Goal: Navigation & Orientation: Find specific page/section

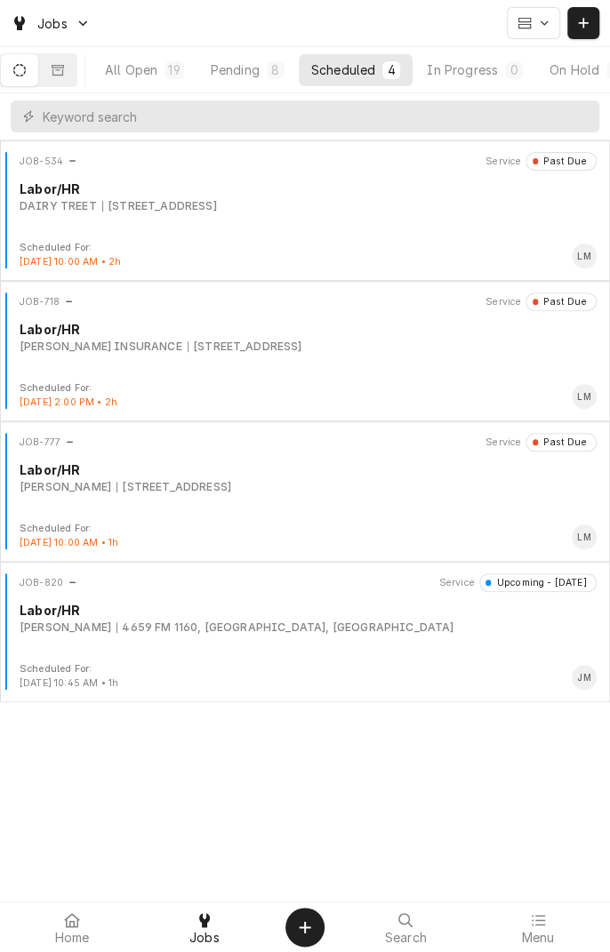
click at [405, 924] on icon at bounding box center [405, 920] width 14 height 14
click at [413, 116] on input "Dynamic Content Wrapper" at bounding box center [317, 116] width 548 height 32
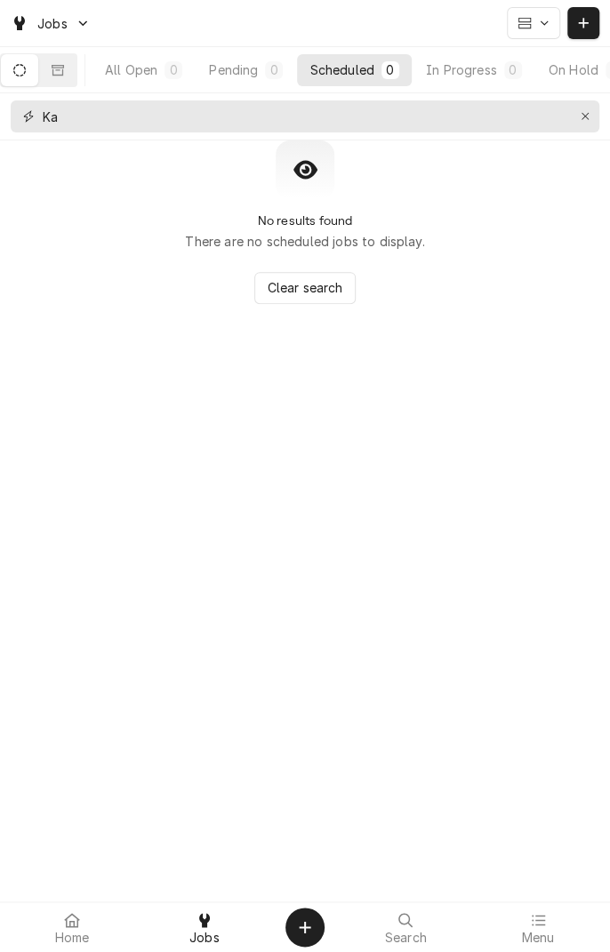
type input "K"
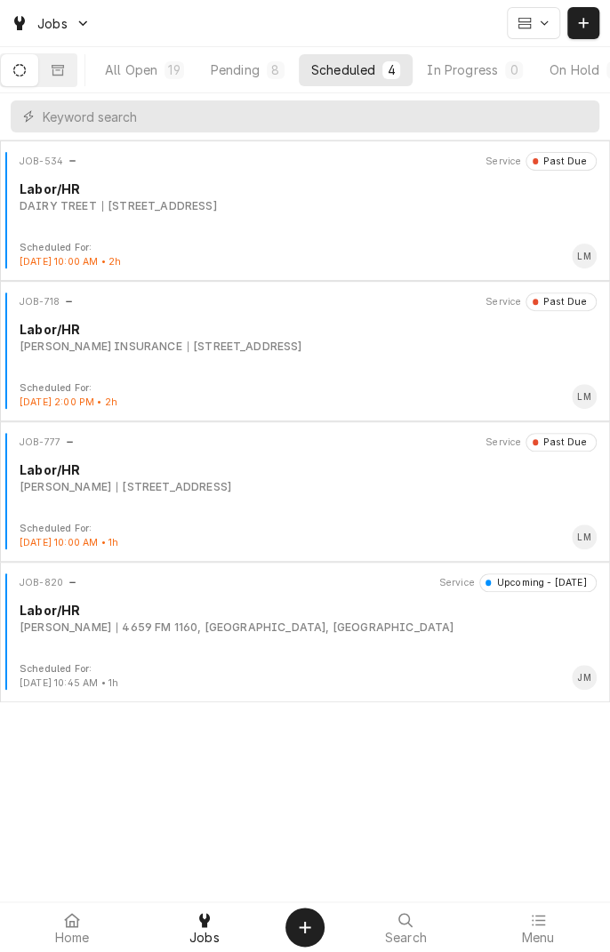
click at [157, 72] on div "All Open" at bounding box center [131, 69] width 52 height 19
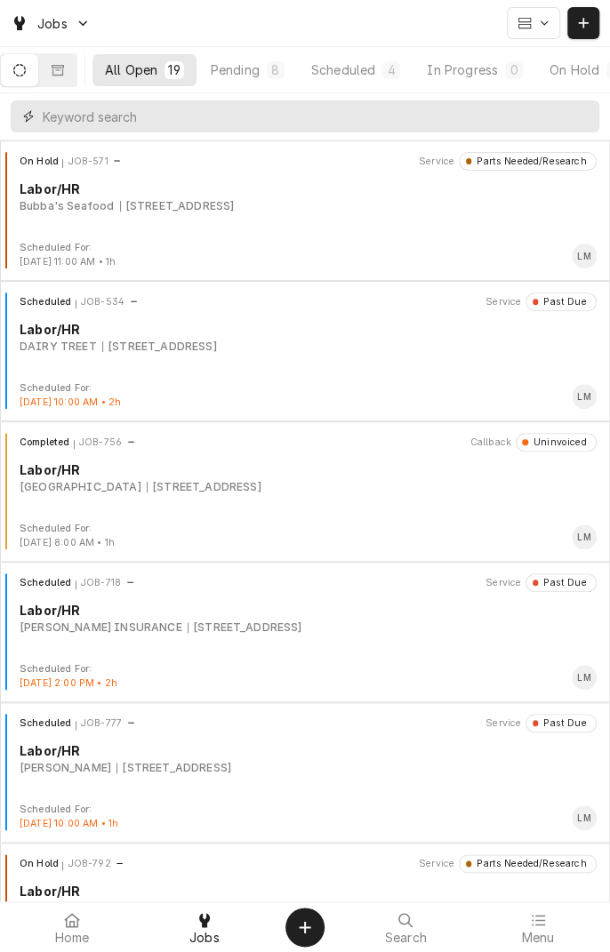
click at [78, 122] on input "Dynamic Content Wrapper" at bounding box center [317, 116] width 548 height 32
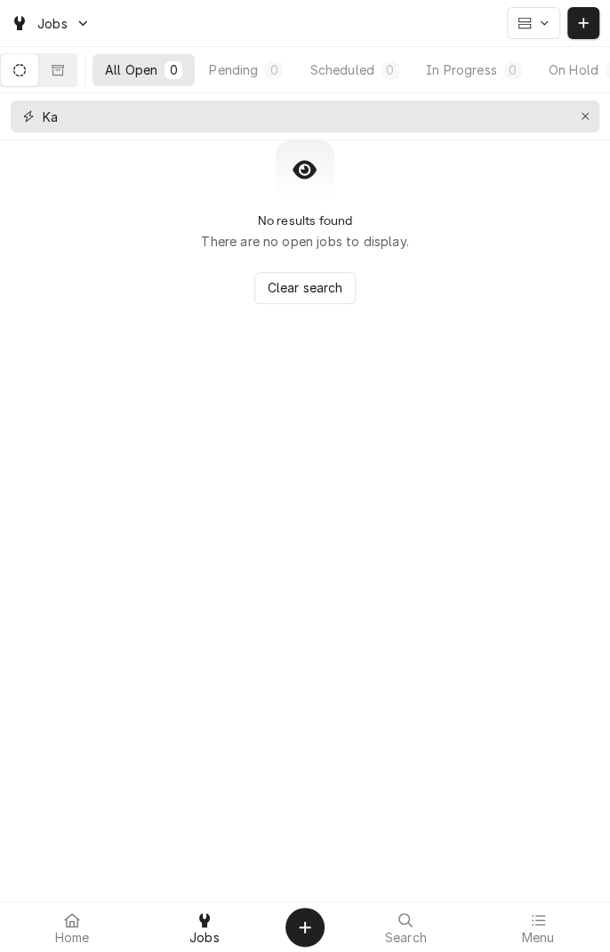
type input "K"
type input "B"
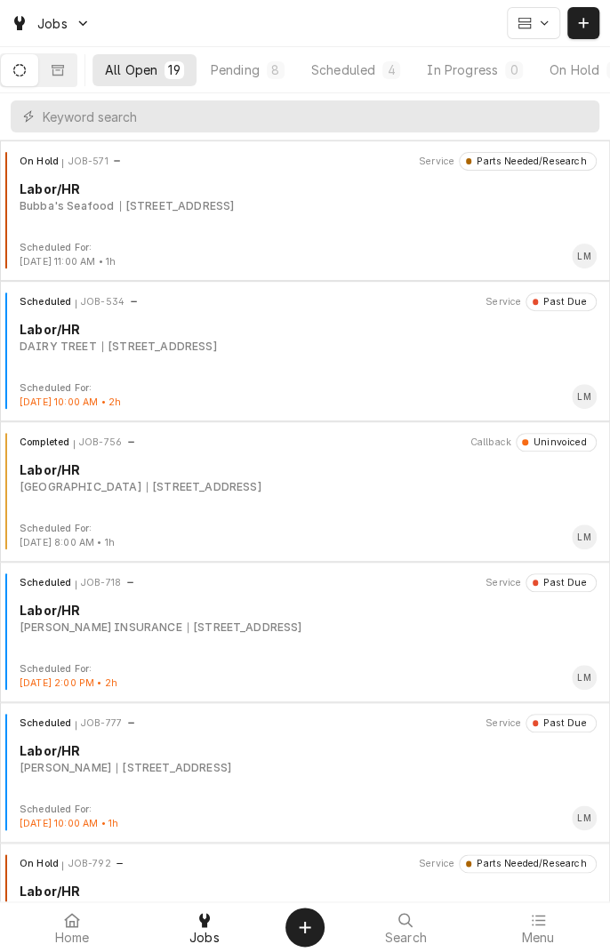
click at [76, 72] on button "Dynamic Content Wrapper" at bounding box center [57, 70] width 37 height 32
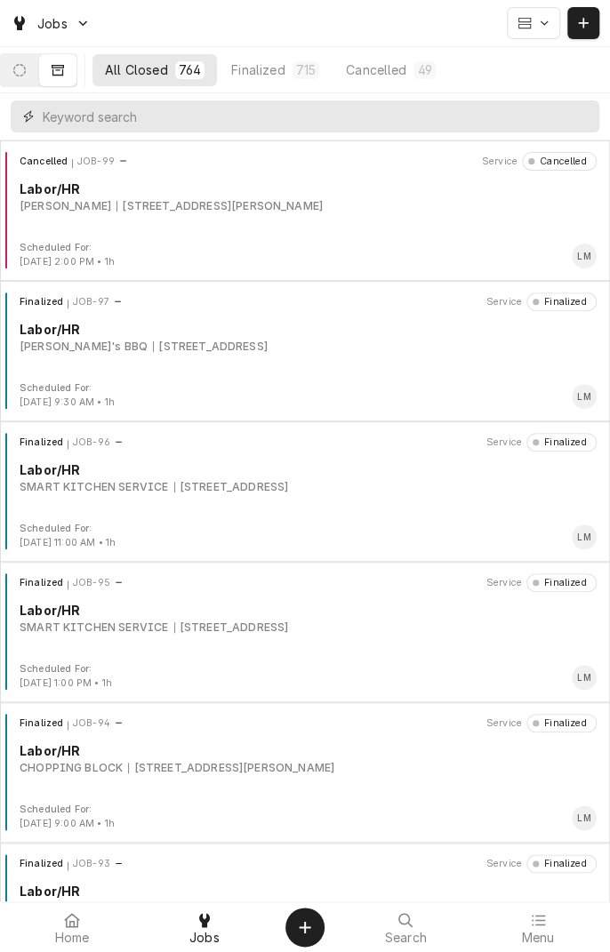
click at [97, 117] on input "Dynamic Content Wrapper" at bounding box center [317, 116] width 548 height 32
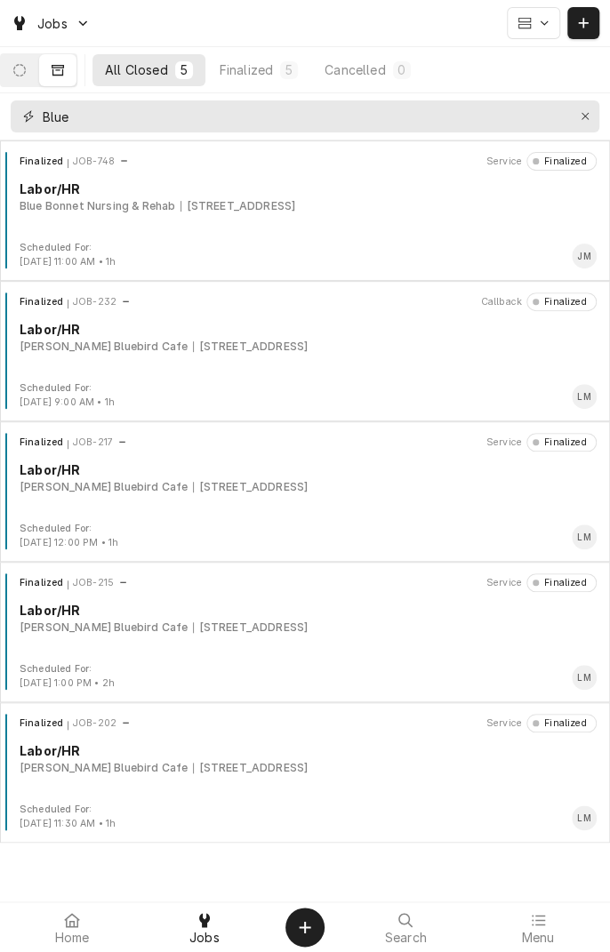
type input "Blue"
click at [327, 221] on div "Finalized JOB-748 Service Finalized Labor/HR Blue Bonnet Nursing & Rehab 696 FM…" at bounding box center [305, 196] width 596 height 89
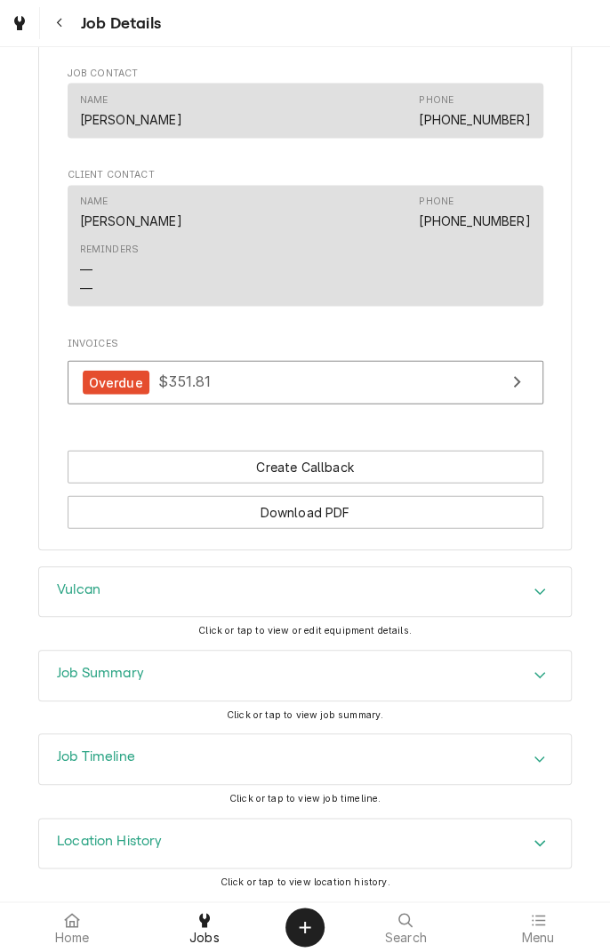
scroll to position [1091, 0]
click at [532, 674] on div "Accordion Header" at bounding box center [539, 675] width 27 height 21
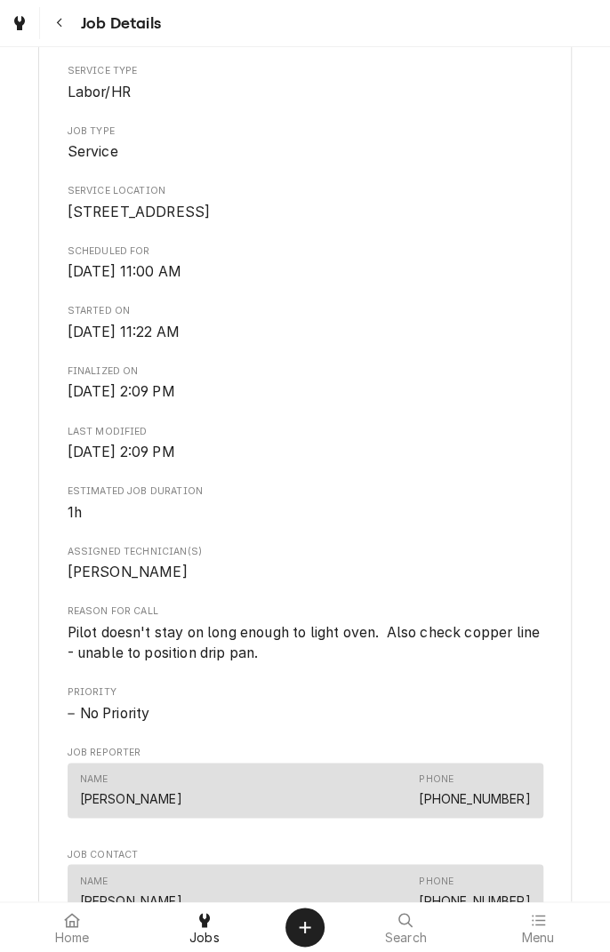
scroll to position [0, 0]
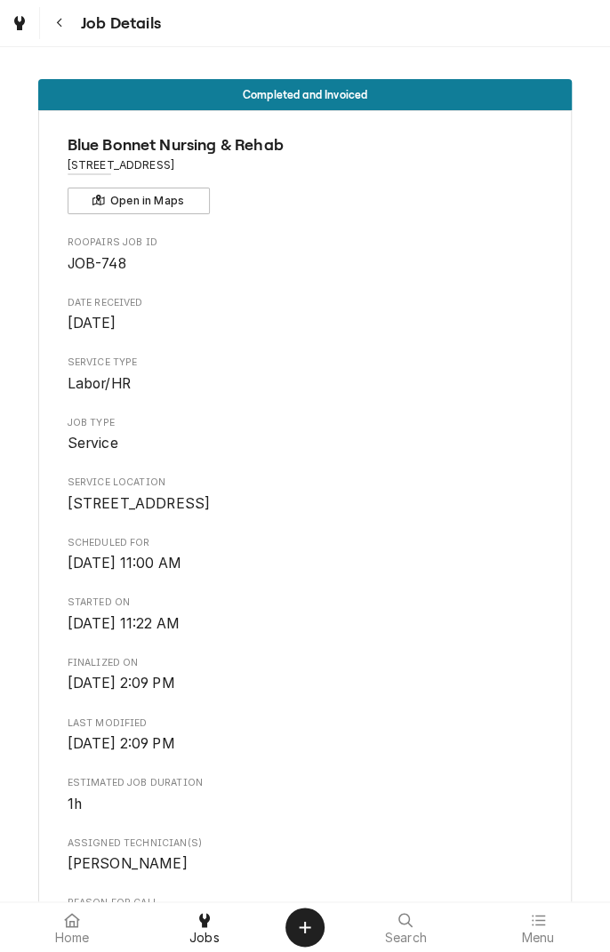
click at [62, 12] on button "Navigate back" at bounding box center [60, 23] width 32 height 32
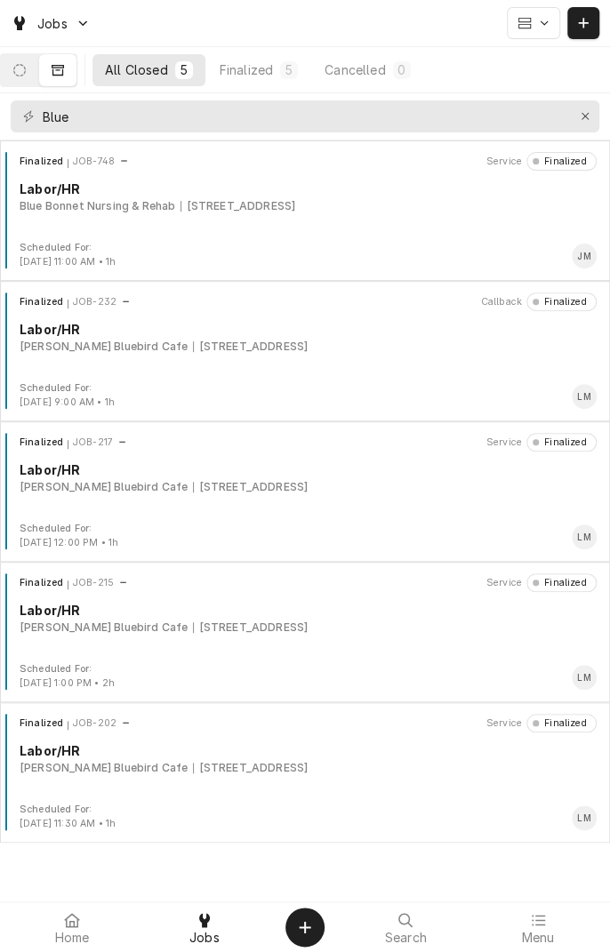
click at [311, 184] on div "Labor/HR" at bounding box center [308, 189] width 577 height 19
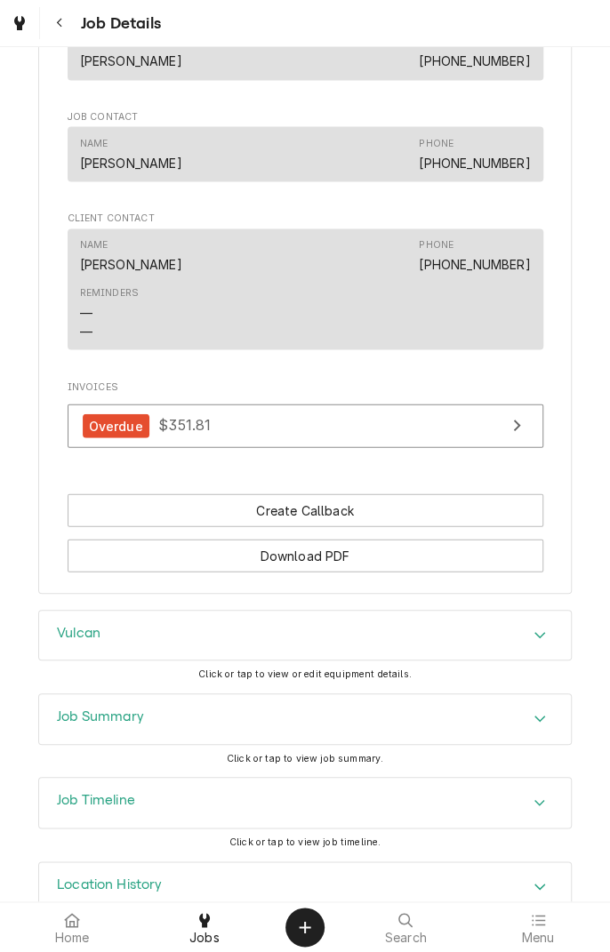
scroll to position [1091, 0]
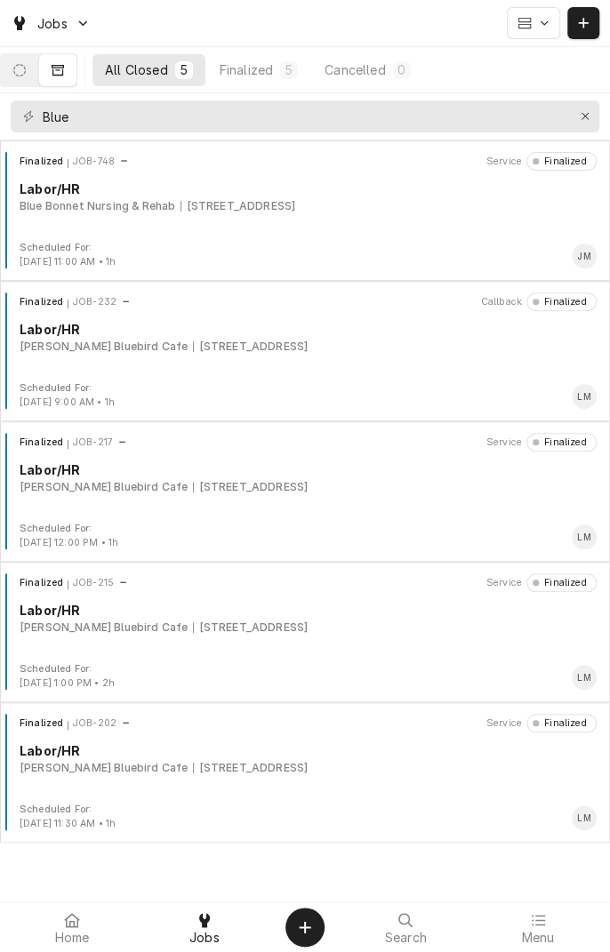
click at [257, 72] on div "Finalized" at bounding box center [246, 69] width 53 height 19
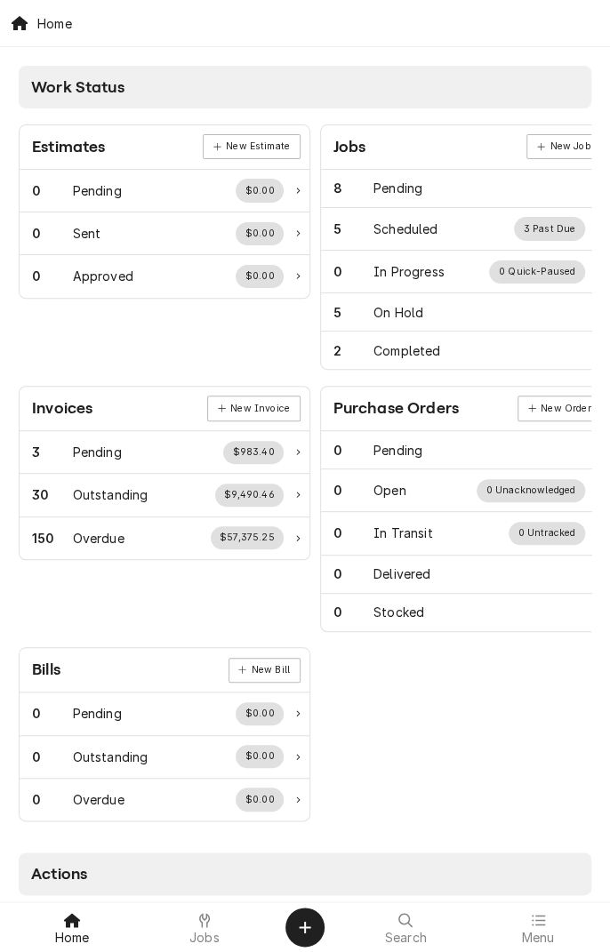
click at [207, 922] on icon at bounding box center [204, 920] width 11 height 14
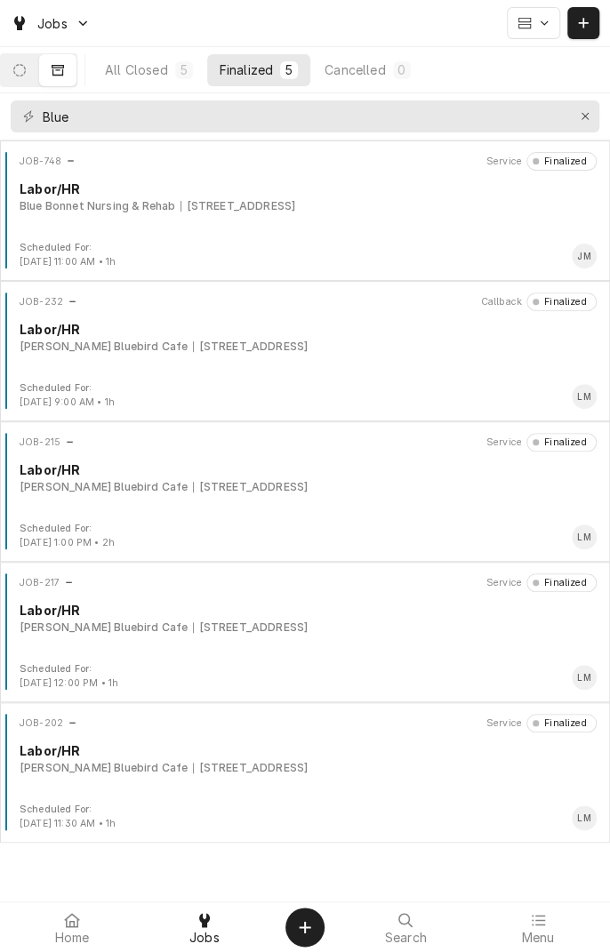
click at [79, 26] on div "Jobs" at bounding box center [50, 23] width 87 height 22
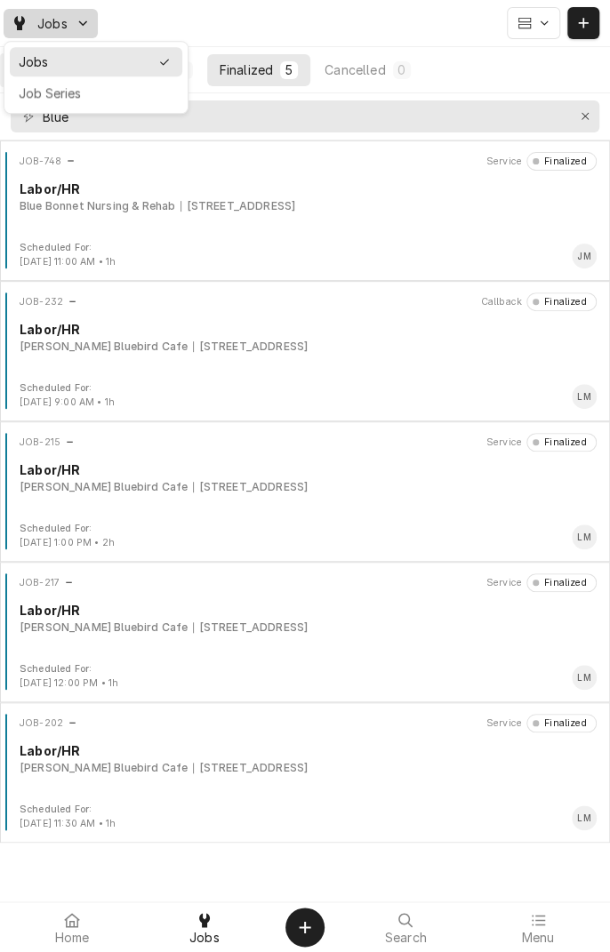
click at [243, 27] on html "Jobs All Closed 5 Finalized 5 Cancelled 0 Blue JOB-748 Service Finalized Labor/…" at bounding box center [305, 476] width 610 height 952
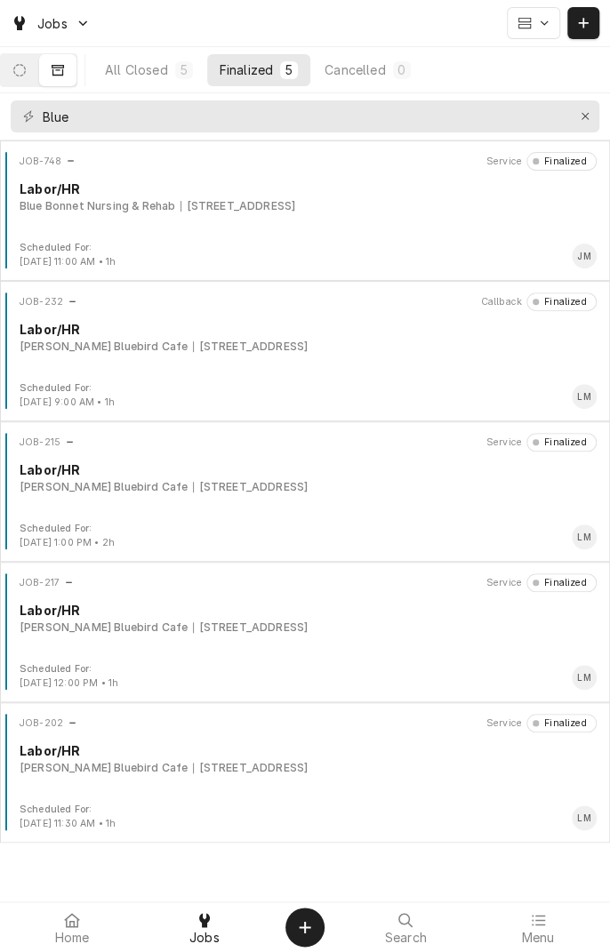
click at [38, 78] on button "Dynamic Content Wrapper" at bounding box center [19, 70] width 37 height 32
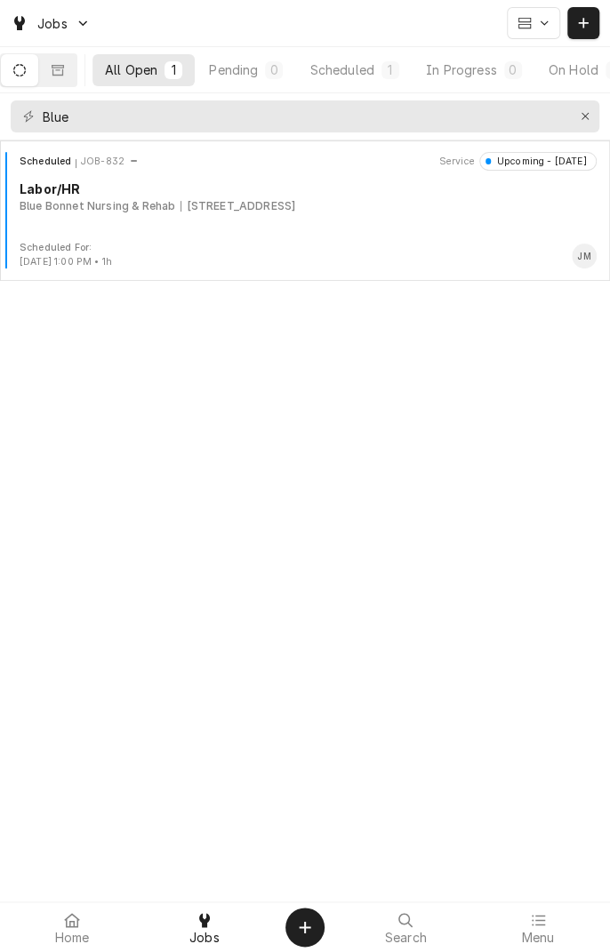
click at [359, 71] on div "Scheduled" at bounding box center [341, 69] width 64 height 19
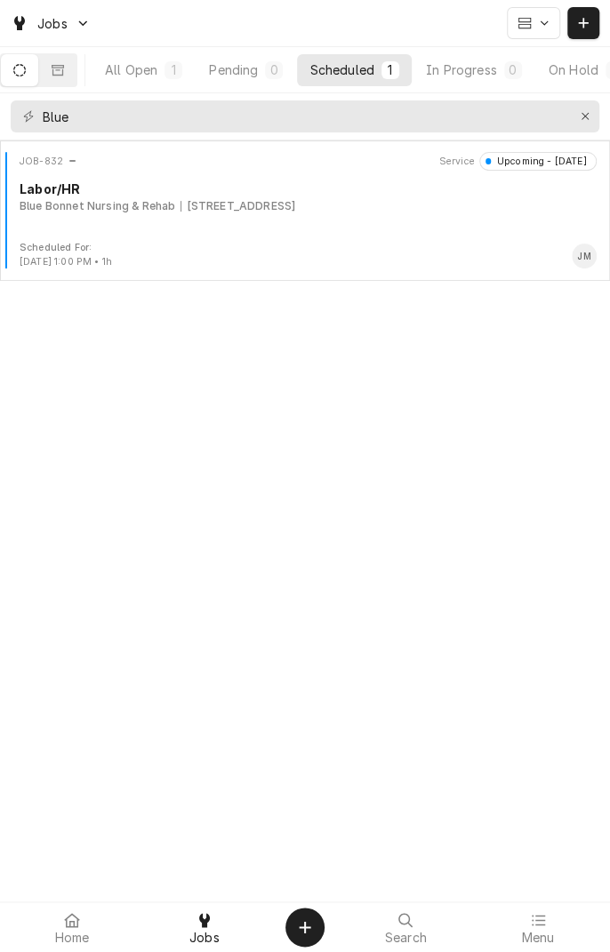
click at [373, 75] on div "Scheduled" at bounding box center [341, 69] width 64 height 19
click at [76, 69] on button "Dynamic Content Wrapper" at bounding box center [57, 70] width 37 height 32
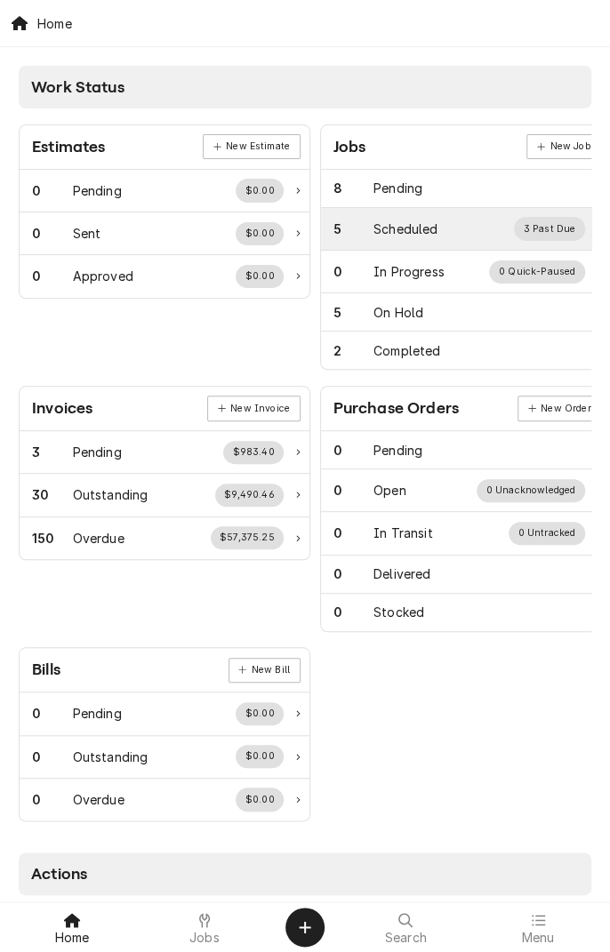
click at [430, 224] on div "Scheduled" at bounding box center [405, 229] width 64 height 19
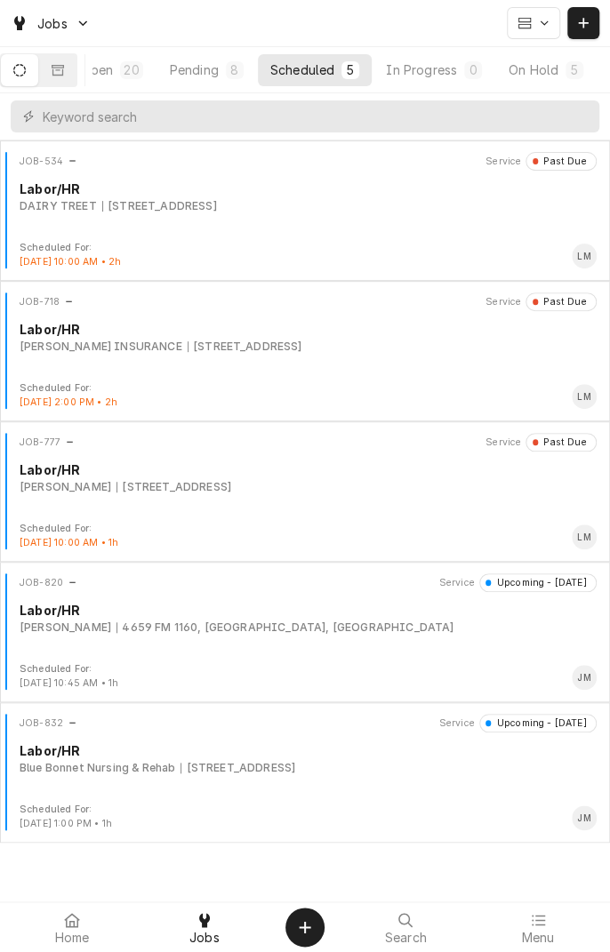
scroll to position [0, 168]
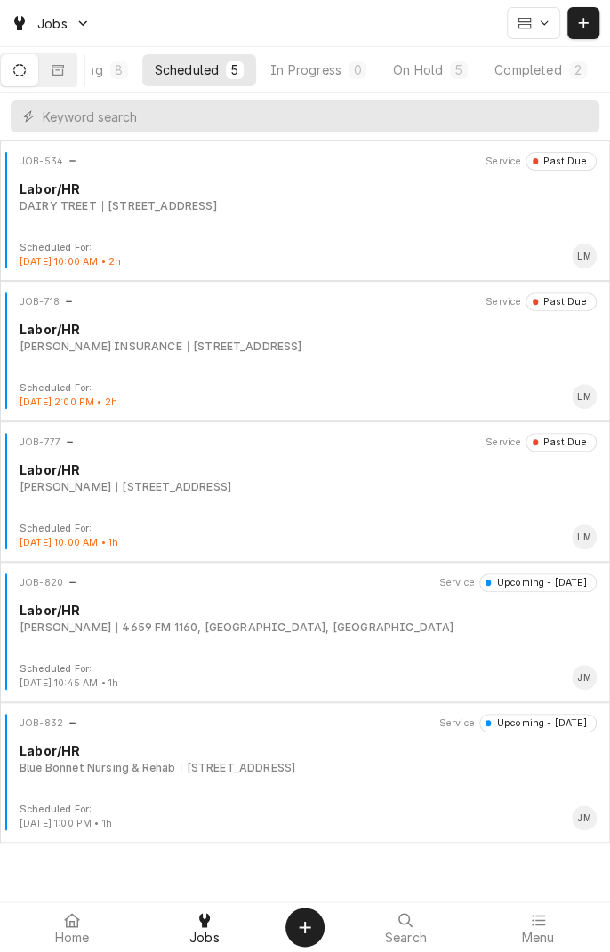
click at [424, 72] on div "On Hold" at bounding box center [418, 69] width 50 height 19
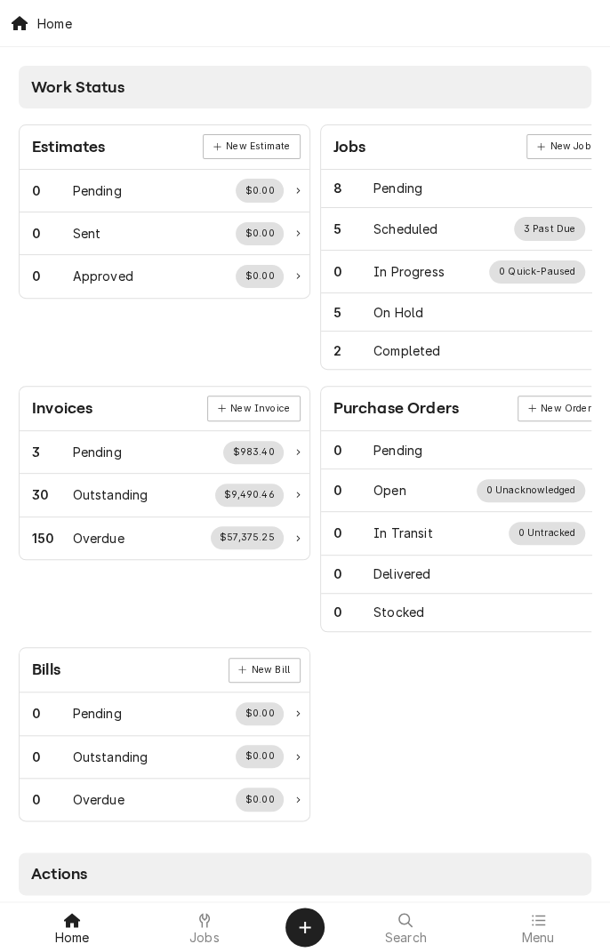
click at [213, 934] on span "Jobs" at bounding box center [204, 938] width 30 height 14
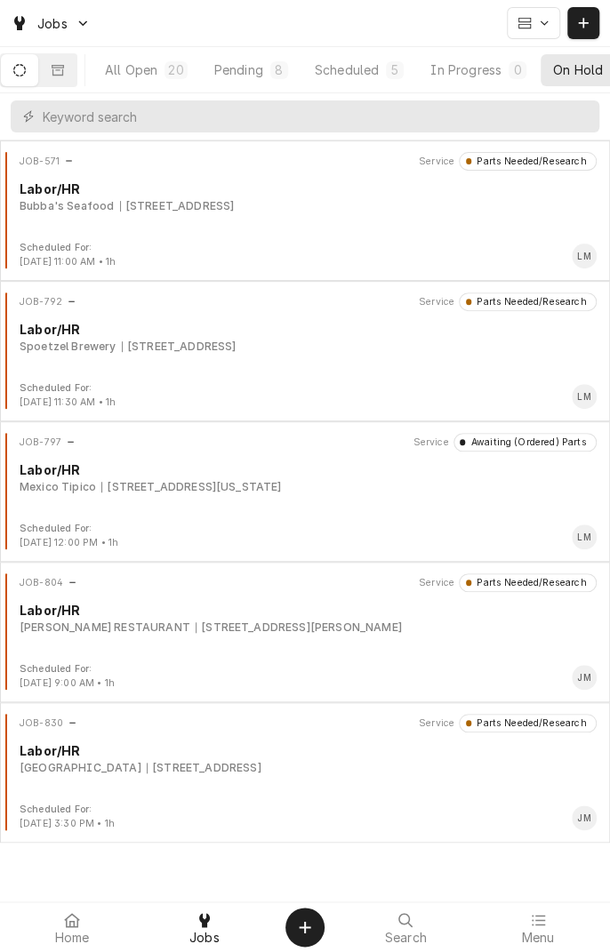
click at [379, 75] on div "Scheduled" at bounding box center [347, 69] width 64 height 19
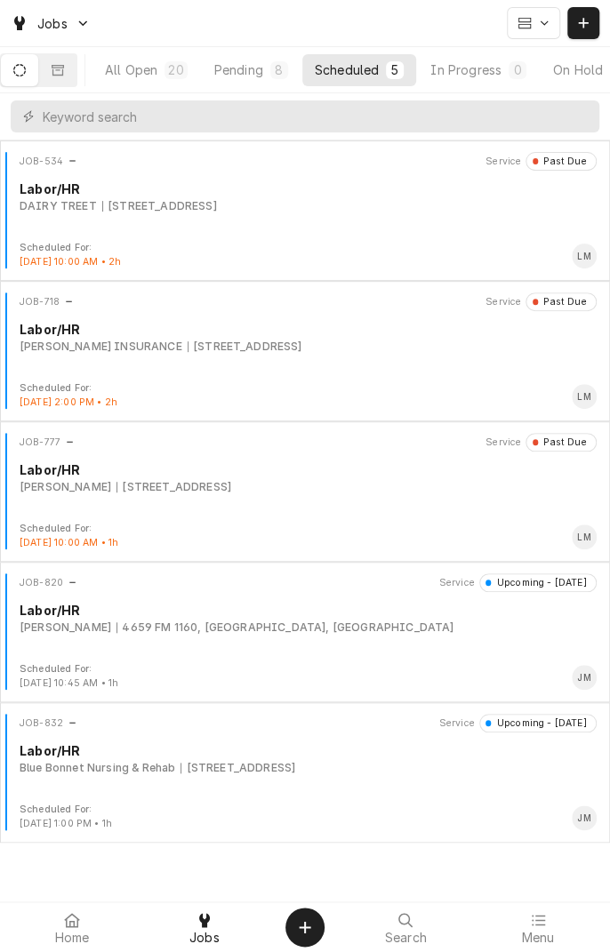
click at [379, 635] on div "JOB-820 Service Upcoming - [DATE] Labor/[PERSON_NAME] [GEOGRAPHIC_DATA][PERSON_…" at bounding box center [305, 617] width 596 height 89
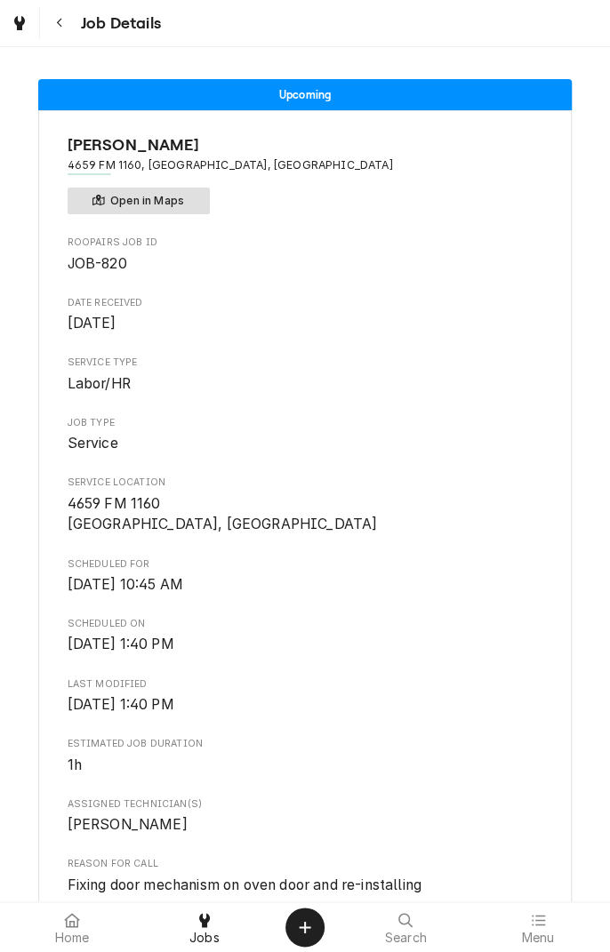
click at [167, 198] on button "Open in Maps" at bounding box center [139, 201] width 142 height 27
